Goal: Task Accomplishment & Management: Manage account settings

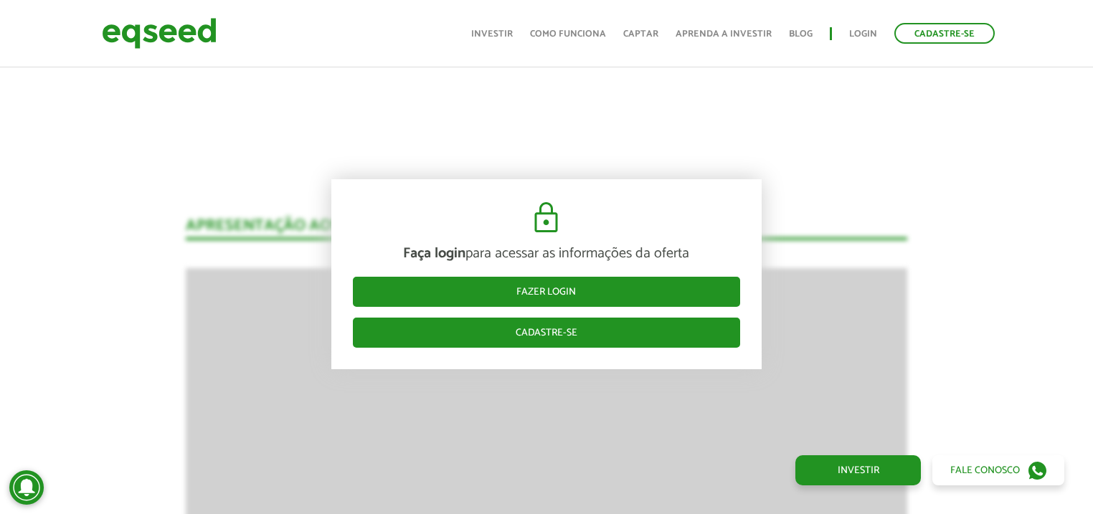
scroll to position [2047, 0]
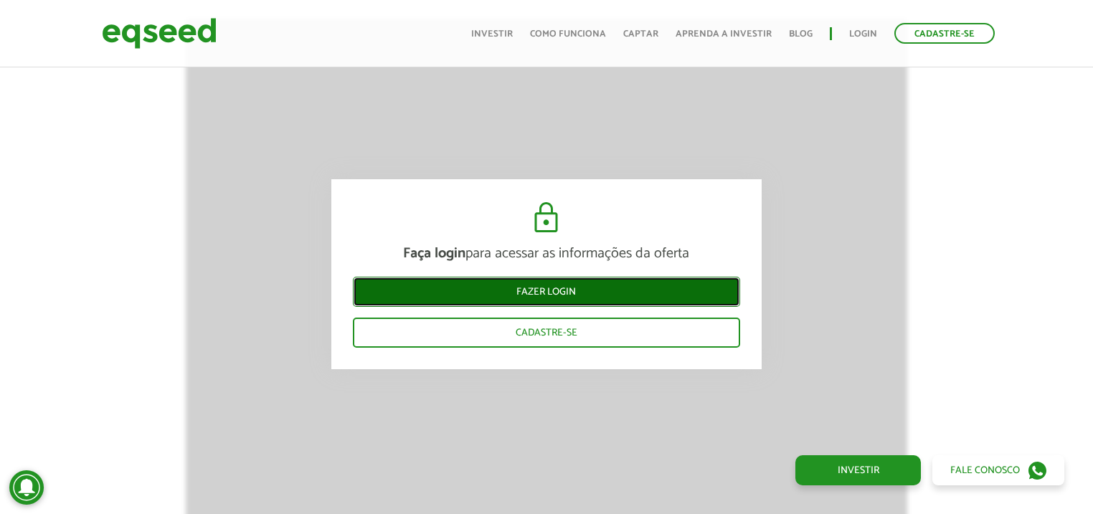
click at [551, 295] on link "Fazer login" at bounding box center [546, 292] width 387 height 30
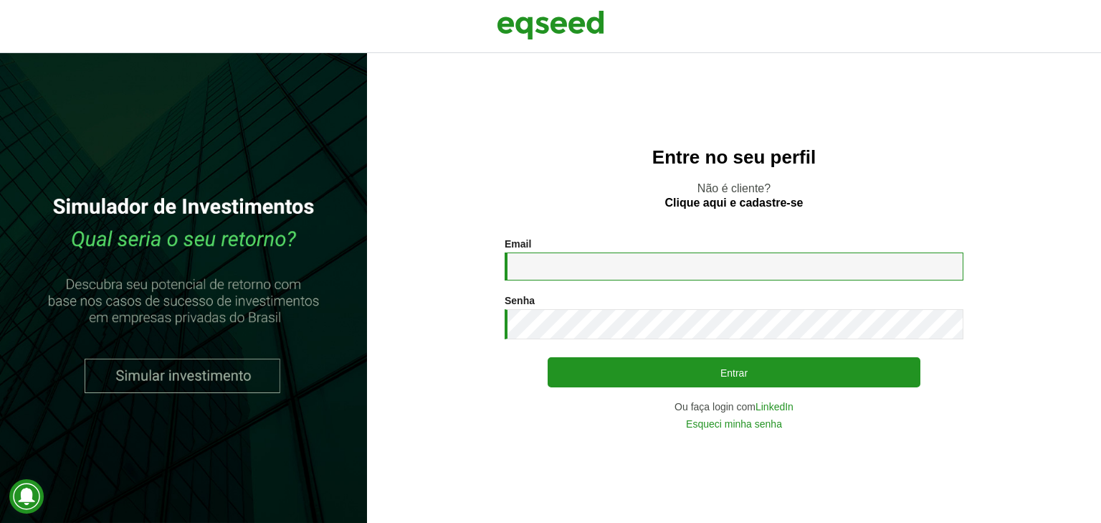
click at [519, 267] on input "Email *" at bounding box center [734, 266] width 459 height 28
type input "**********"
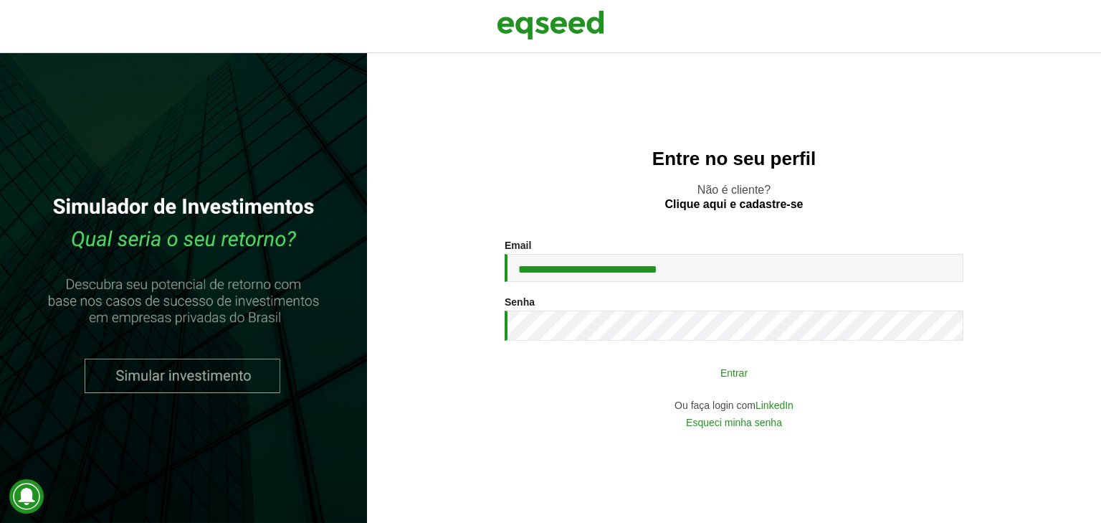
click at [781, 361] on button "Entrar" at bounding box center [734, 371] width 373 height 27
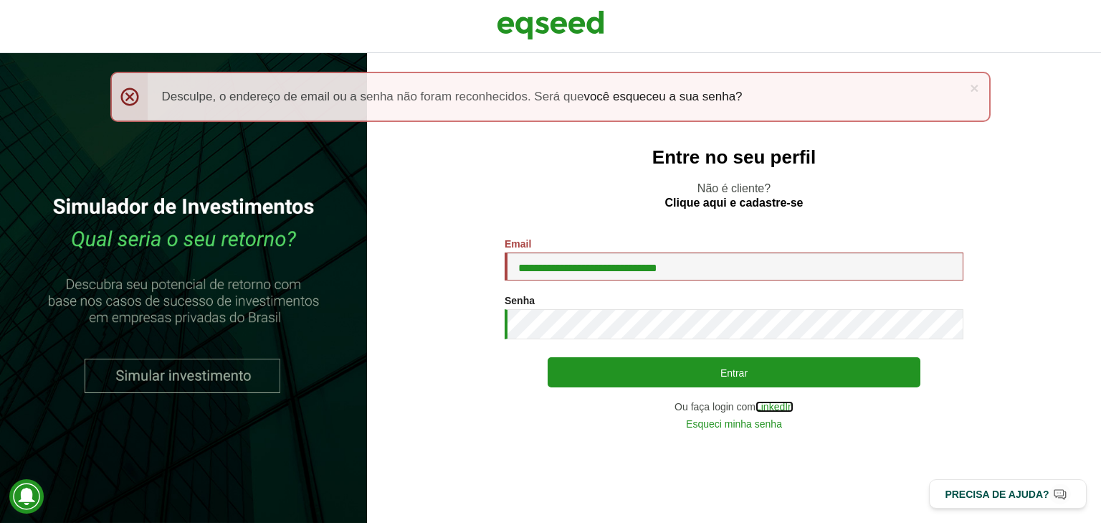
click at [784, 411] on link "LinkedIn" at bounding box center [775, 406] width 38 height 10
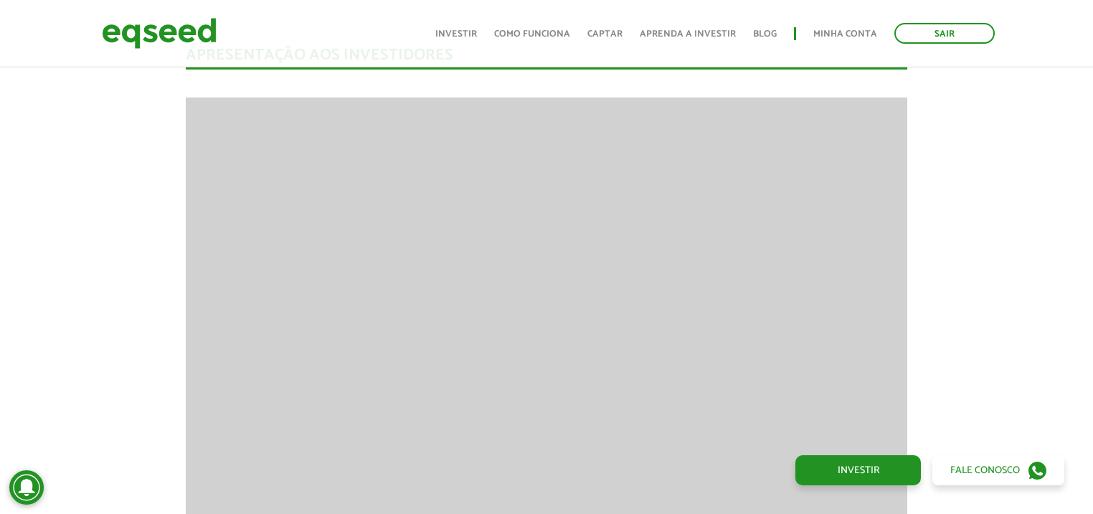
scroll to position [1779, 0]
